Goal: Transaction & Acquisition: Download file/media

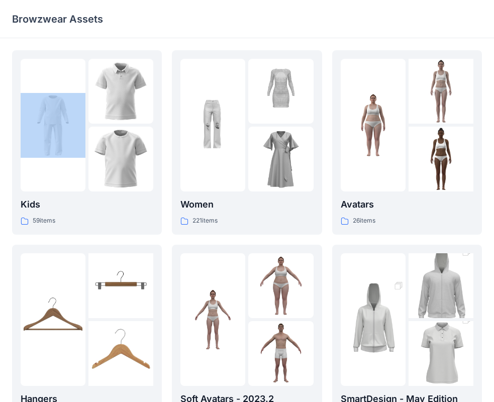
drag, startPoint x: 204, startPoint y: 26, endPoint x: -49, endPoint y: 75, distance: 257.8
click at [0, 75] on html "Browzwear Assets Kids 59 items Hangers 6 items Meshcapade Animated Avatars 8 it…" at bounding box center [247, 326] width 494 height 652
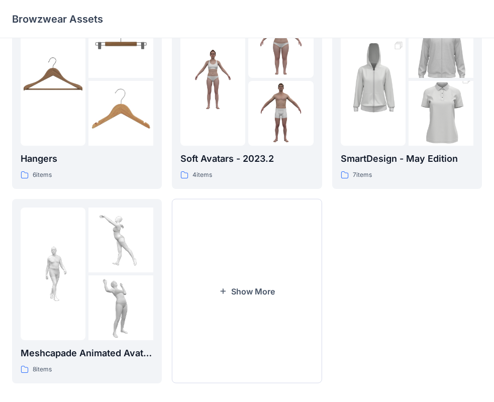
scroll to position [250, 0]
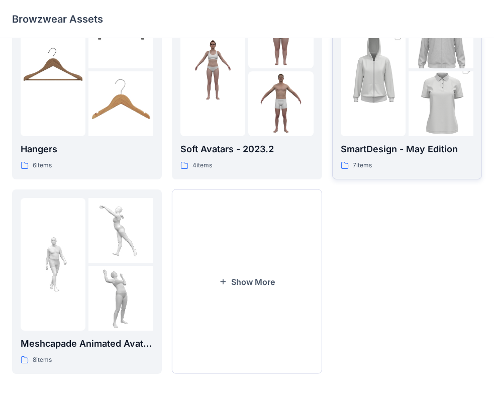
click at [378, 88] on img at bounding box center [373, 70] width 65 height 98
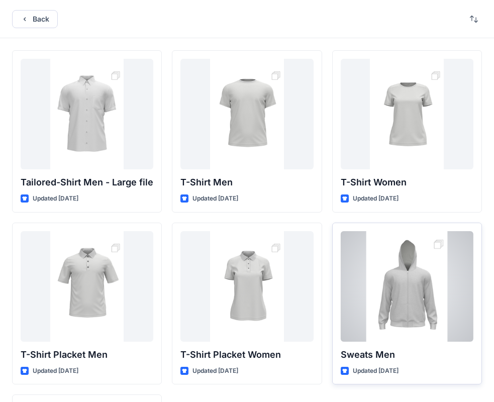
click at [416, 305] on div at bounding box center [407, 286] width 133 height 111
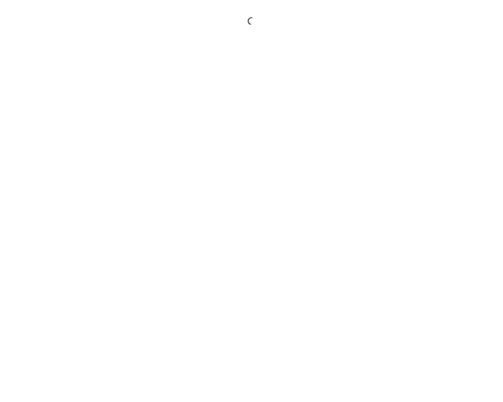
click at [416, 305] on div at bounding box center [251, 201] width 503 height 402
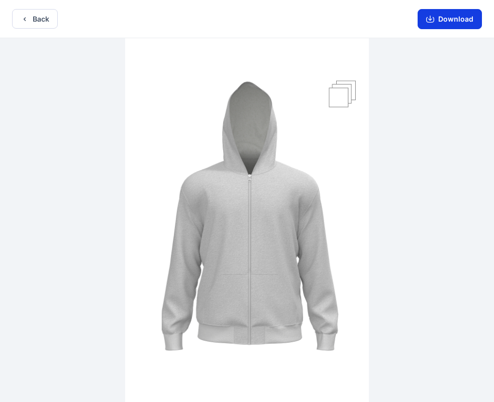
click at [437, 19] on button "Download" at bounding box center [450, 19] width 64 height 20
click at [431, 19] on icon "button" at bounding box center [430, 19] width 8 height 8
click at [430, 17] on icon "button" at bounding box center [430, 19] width 8 height 8
click at [464, 22] on button "Download" at bounding box center [450, 19] width 64 height 20
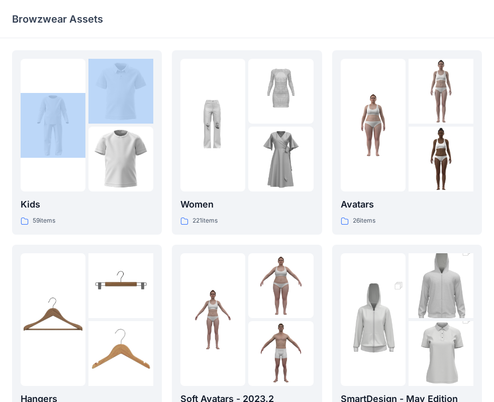
click at [98, 52] on div "Browzwear Assets Kids 59 items Hangers 6 items Meshcapade Animated Avatars 8 it…" at bounding box center [247, 326] width 494 height 652
click at [386, 331] on img at bounding box center [373, 320] width 65 height 98
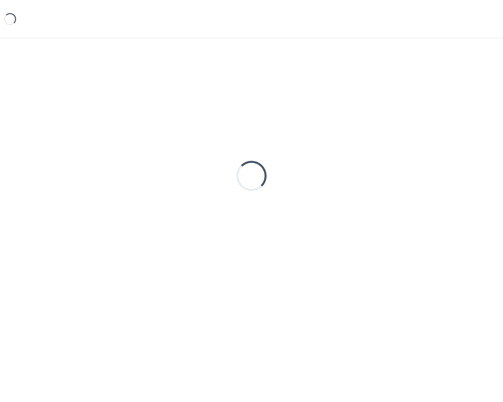
click at [386, 331] on div "Loading..." at bounding box center [251, 204] width 503 height 332
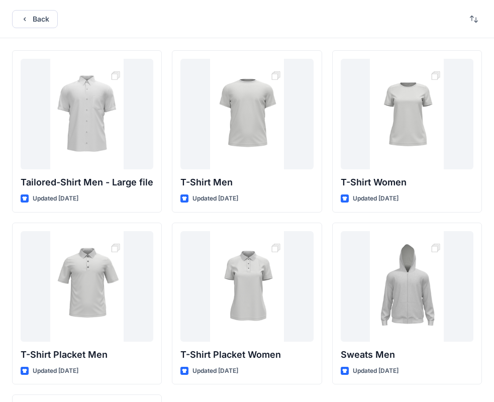
drag, startPoint x: 371, startPoint y: 5, endPoint x: -223, endPoint y: 116, distance: 604.3
click at [0, 116] on html "Back Tailored-Shirt Men - Large file Updated 2 years ago T-Shirt Placket Men Up…" at bounding box center [247, 284] width 494 height 569
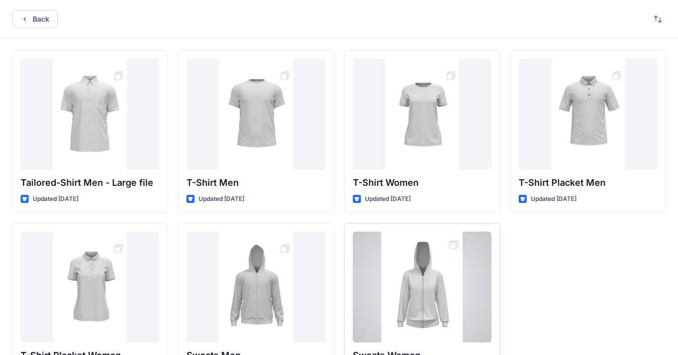
click at [408, 275] on div at bounding box center [422, 286] width 139 height 111
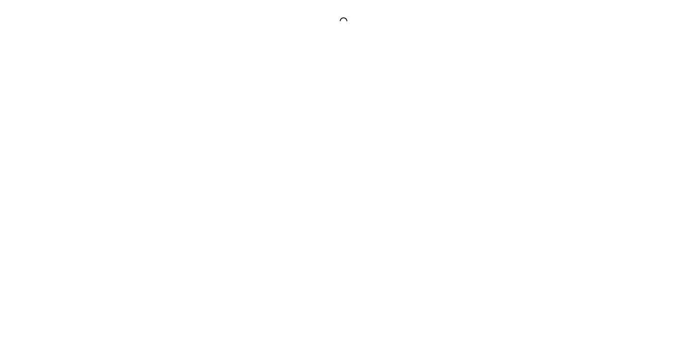
click at [408, 275] on div at bounding box center [343, 177] width 687 height 355
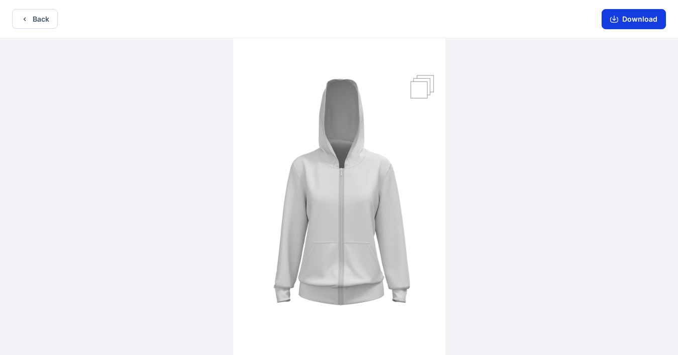
click at [502, 18] on icon "button" at bounding box center [615, 19] width 8 height 8
click at [498, 107] on div at bounding box center [339, 197] width 678 height 318
click at [322, 229] on img at bounding box center [339, 197] width 212 height 318
click at [323, 229] on img at bounding box center [339, 197] width 212 height 318
click at [24, 17] on icon "button" at bounding box center [25, 19] width 8 height 8
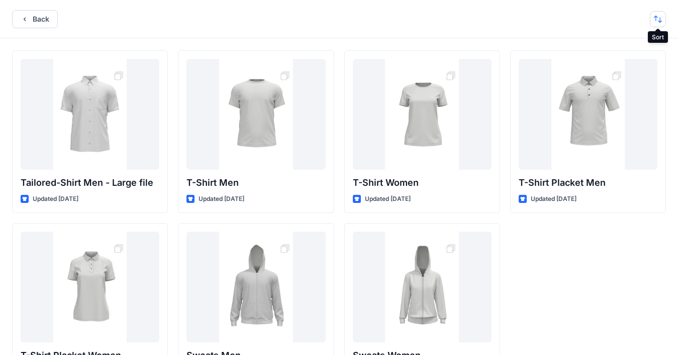
click at [502, 20] on button "button" at bounding box center [658, 19] width 16 height 16
click at [502, 35] on div "Back" at bounding box center [339, 19] width 678 height 38
click at [502, 21] on button "button" at bounding box center [658, 19] width 16 height 16
click at [502, 22] on button "button" at bounding box center [658, 19] width 16 height 16
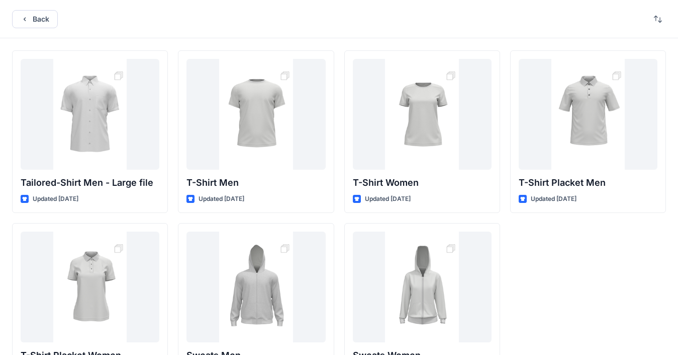
click at [502, 39] on div "Tailored-Shirt Men - Large file Updated 2 years ago T-Shirt Placket Women Updat…" at bounding box center [339, 217] width 678 height 359
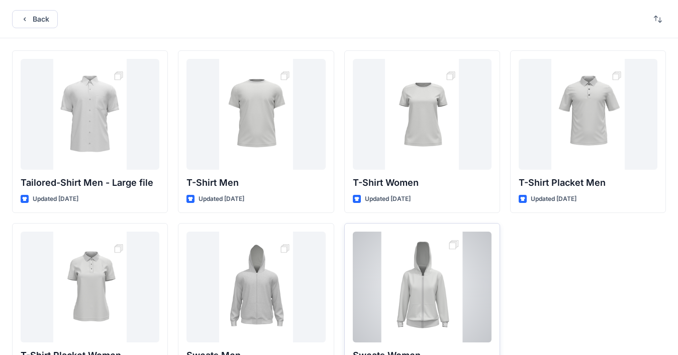
click at [433, 275] on div at bounding box center [422, 286] width 139 height 111
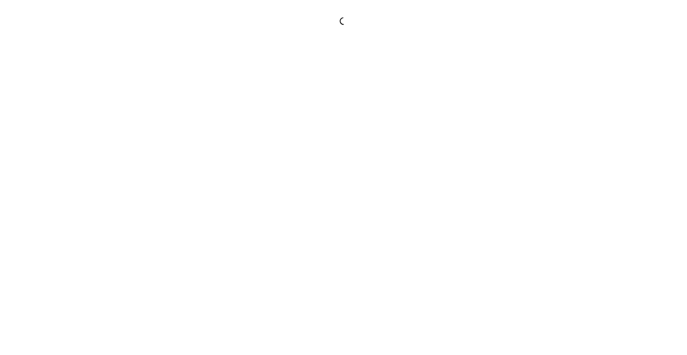
click at [433, 275] on div at bounding box center [343, 177] width 687 height 355
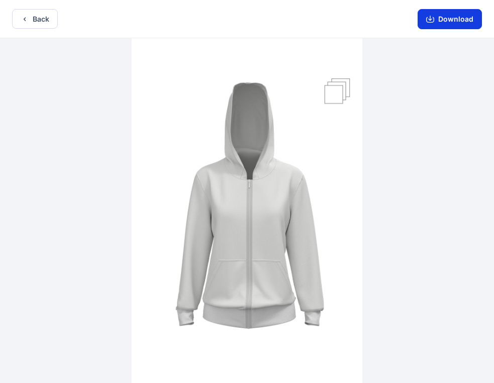
click at [463, 20] on button "Download" at bounding box center [450, 19] width 64 height 20
click at [437, 21] on button "Download" at bounding box center [450, 19] width 64 height 20
click at [433, 20] on icon "button" at bounding box center [430, 19] width 8 height 8
click at [427, 22] on button "Download" at bounding box center [450, 19] width 64 height 20
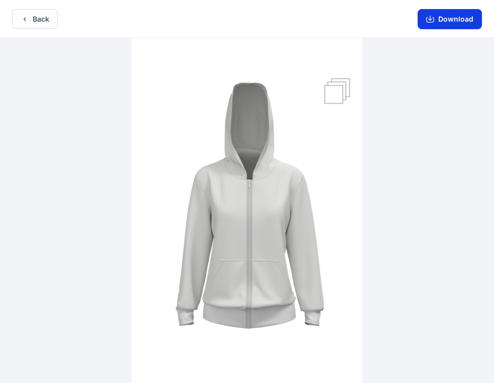
click at [427, 22] on button "Download" at bounding box center [450, 19] width 64 height 20
click at [428, 22] on icon "button" at bounding box center [430, 19] width 8 height 8
